Goal: Go to known website: Go to known website

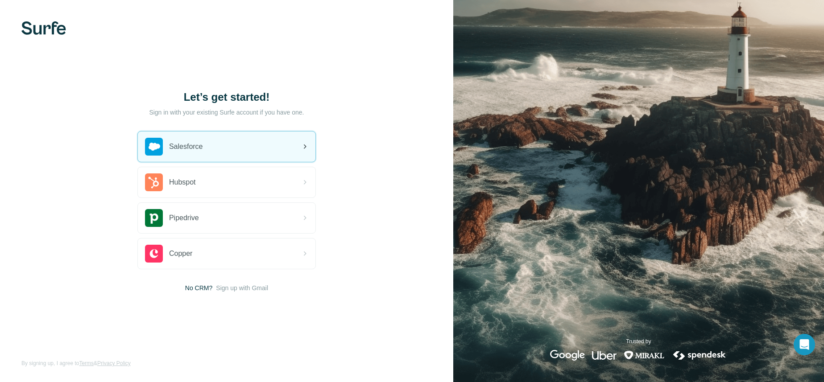
click at [268, 139] on div "Salesforce" at bounding box center [227, 147] width 178 height 30
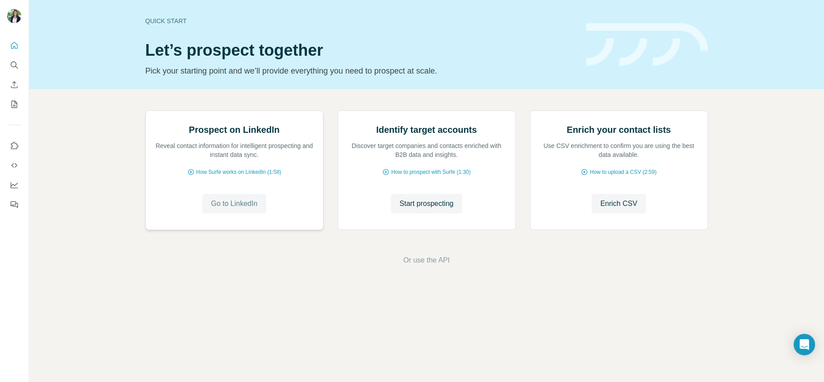
click at [262, 214] on button "Go to LinkedIn" at bounding box center [234, 204] width 64 height 20
